Goal: Information Seeking & Learning: Learn about a topic

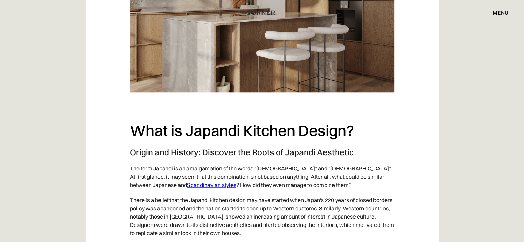
scroll to position [655, 0]
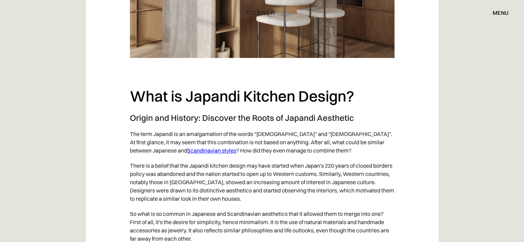
click at [187, 151] on link "Scandinavian styles" at bounding box center [211, 150] width 49 height 7
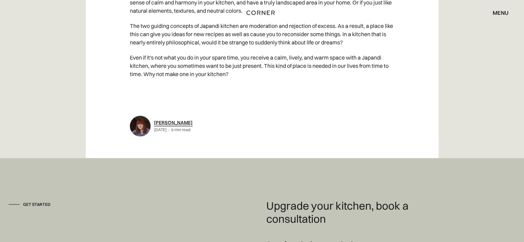
scroll to position [3494, 0]
